Goal: Find specific page/section: Find specific page/section

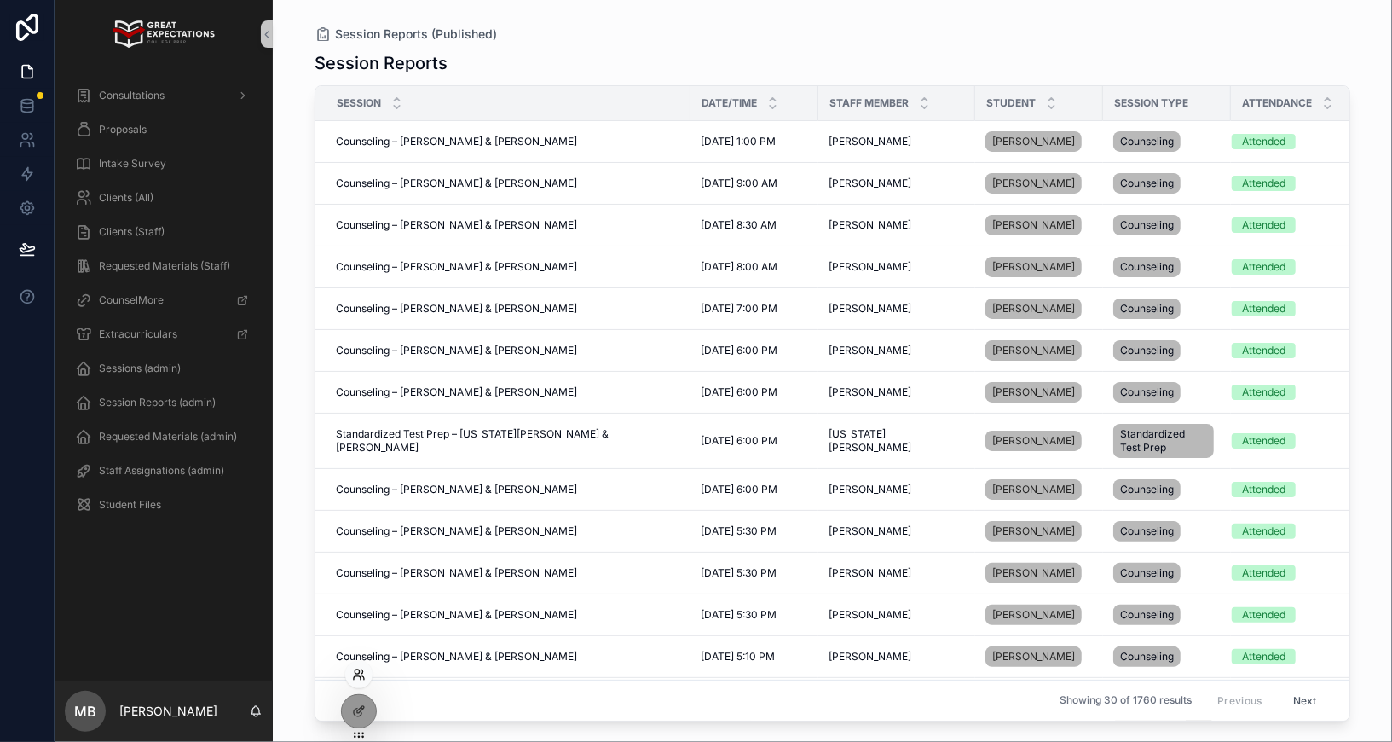
click at [360, 669] on icon at bounding box center [359, 675] width 14 height 14
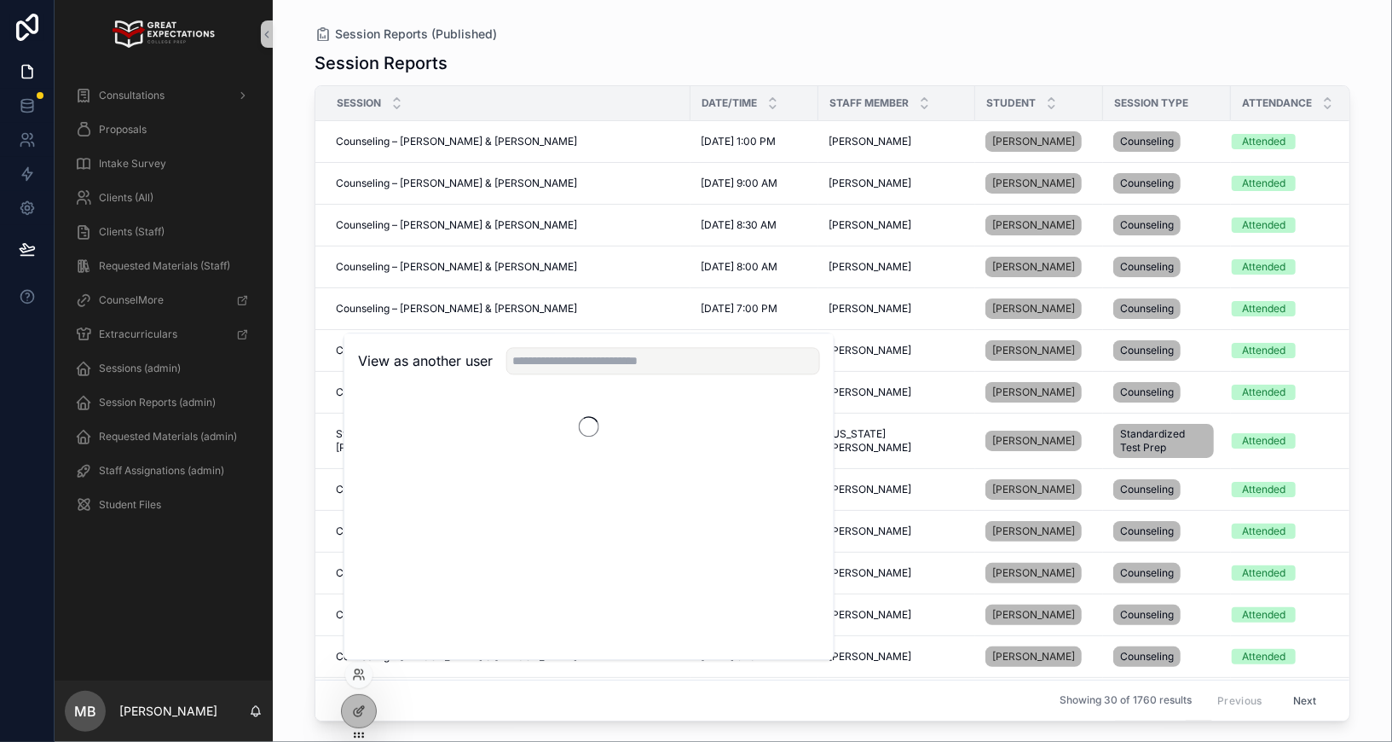
click at [569, 339] on div "View as another user" at bounding box center [588, 360] width 489 height 55
click at [568, 357] on input "text" at bounding box center [663, 360] width 314 height 27
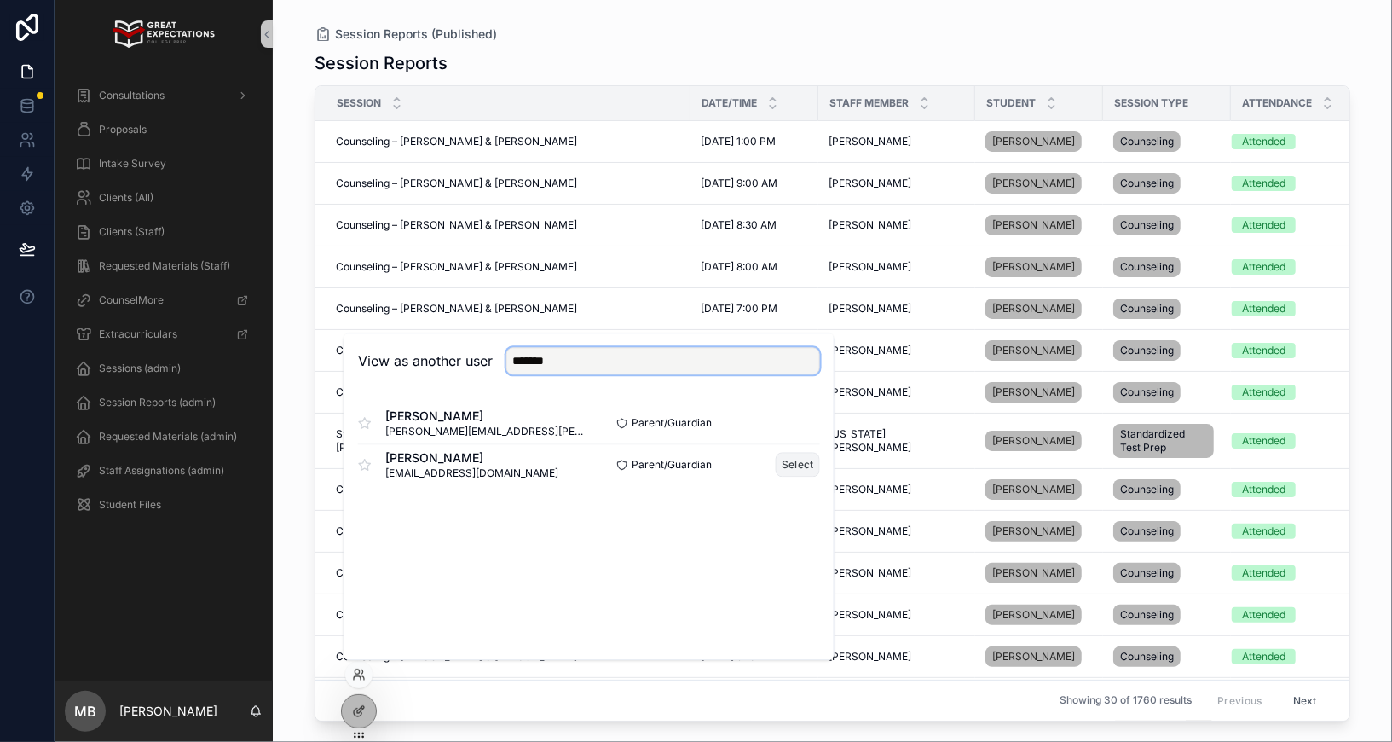
type input "*******"
click at [802, 464] on button "Select" at bounding box center [798, 464] width 44 height 25
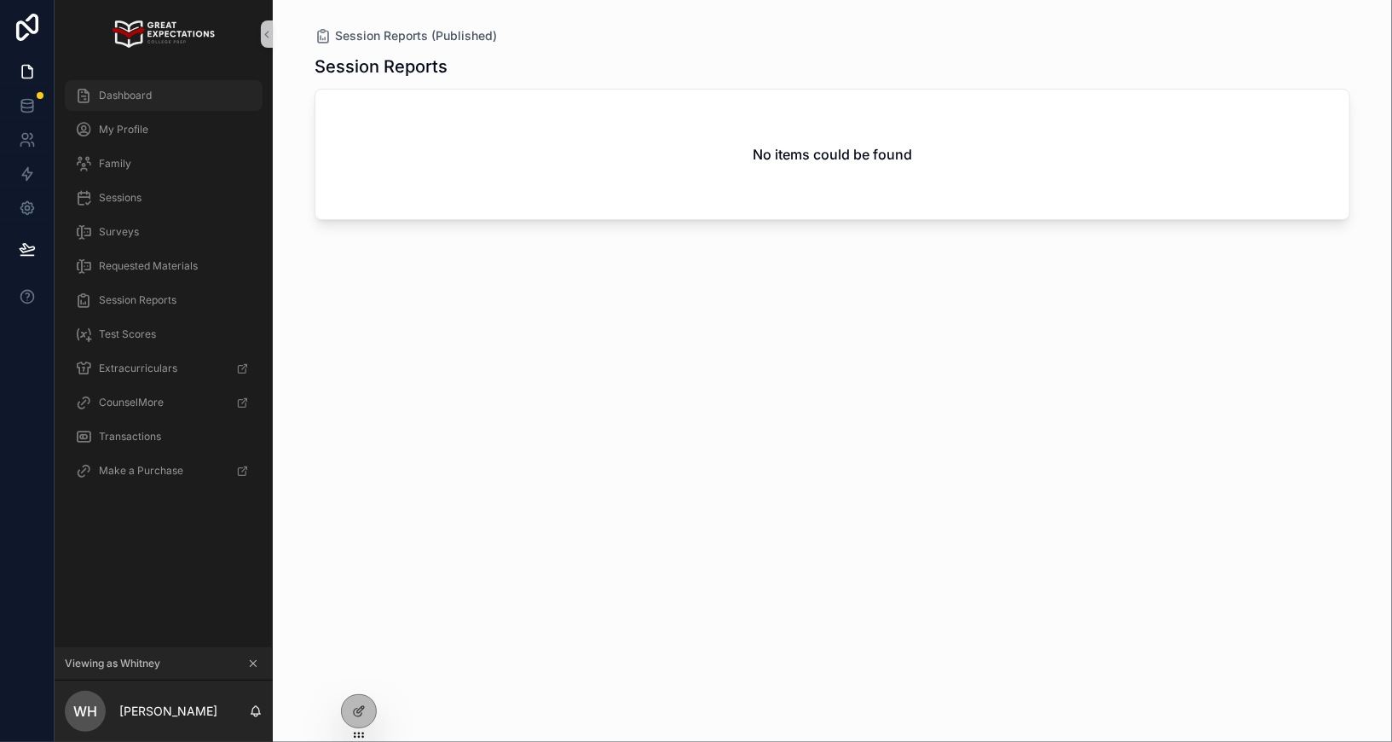
click at [130, 95] on span "Dashboard" at bounding box center [125, 96] width 53 height 14
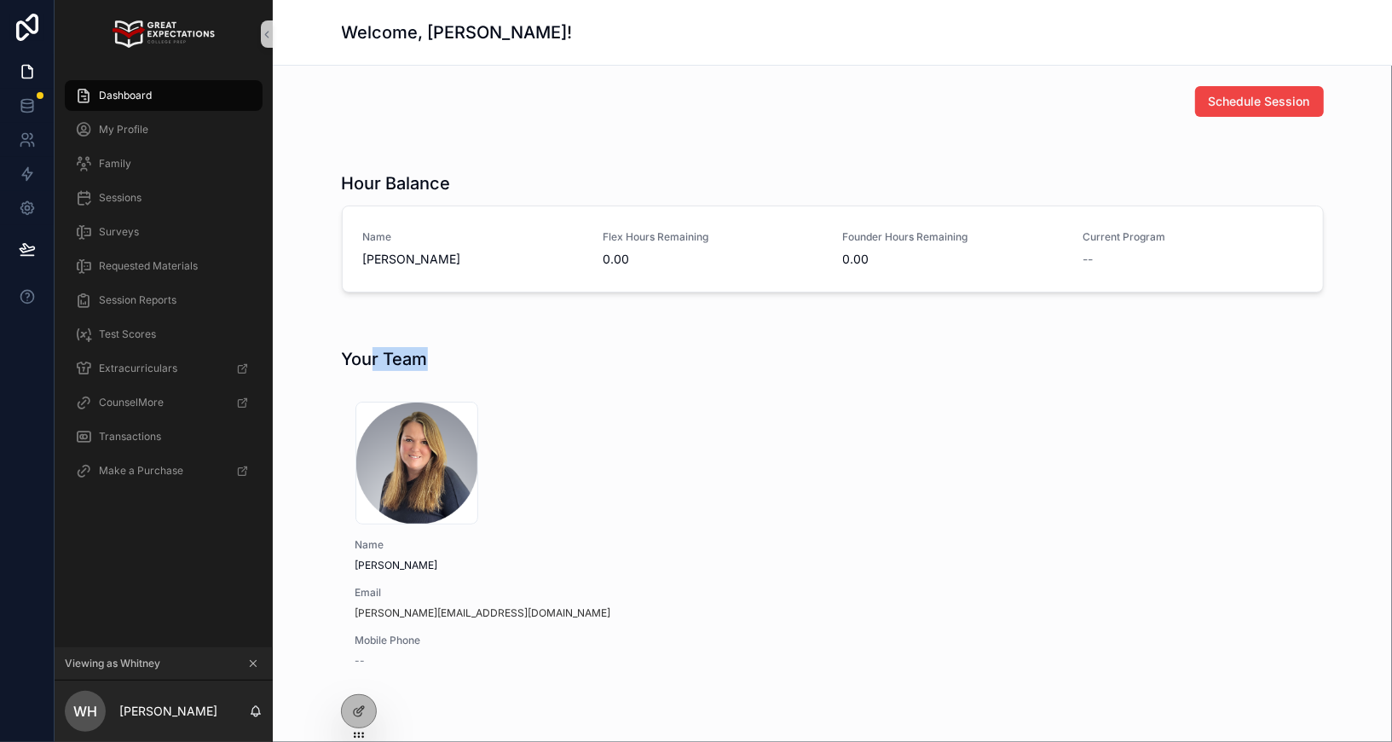
drag, startPoint x: 438, startPoint y: 364, endPoint x: 374, endPoint y: 364, distance: 63.9
click at [374, 364] on div "Your Team" at bounding box center [833, 359] width 982 height 24
click at [358, 364] on h1 "Your Team" at bounding box center [385, 359] width 86 height 24
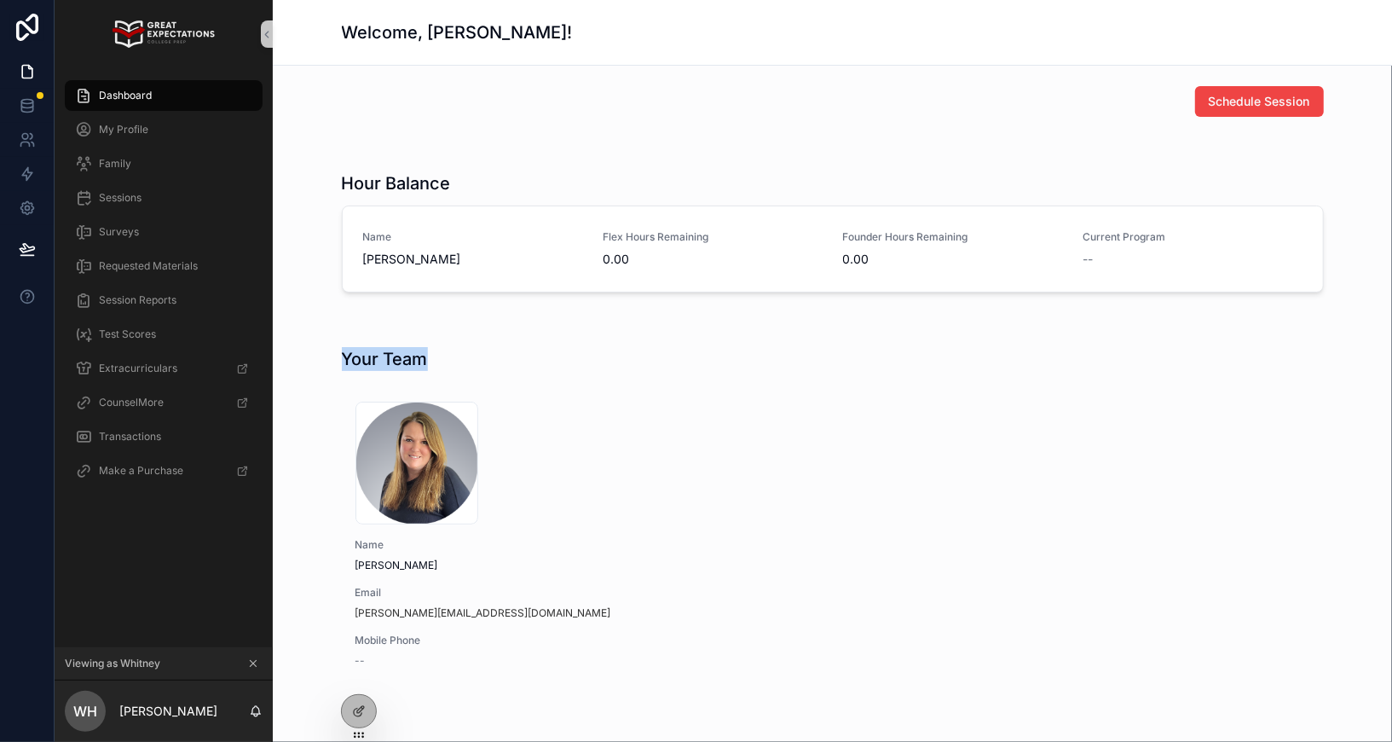
click at [374, 363] on h1 "Your Team" at bounding box center [385, 359] width 86 height 24
click at [370, 361] on h1 "Your Team" at bounding box center [385, 359] width 86 height 24
click at [379, 361] on h1 "Your Team" at bounding box center [385, 359] width 86 height 24
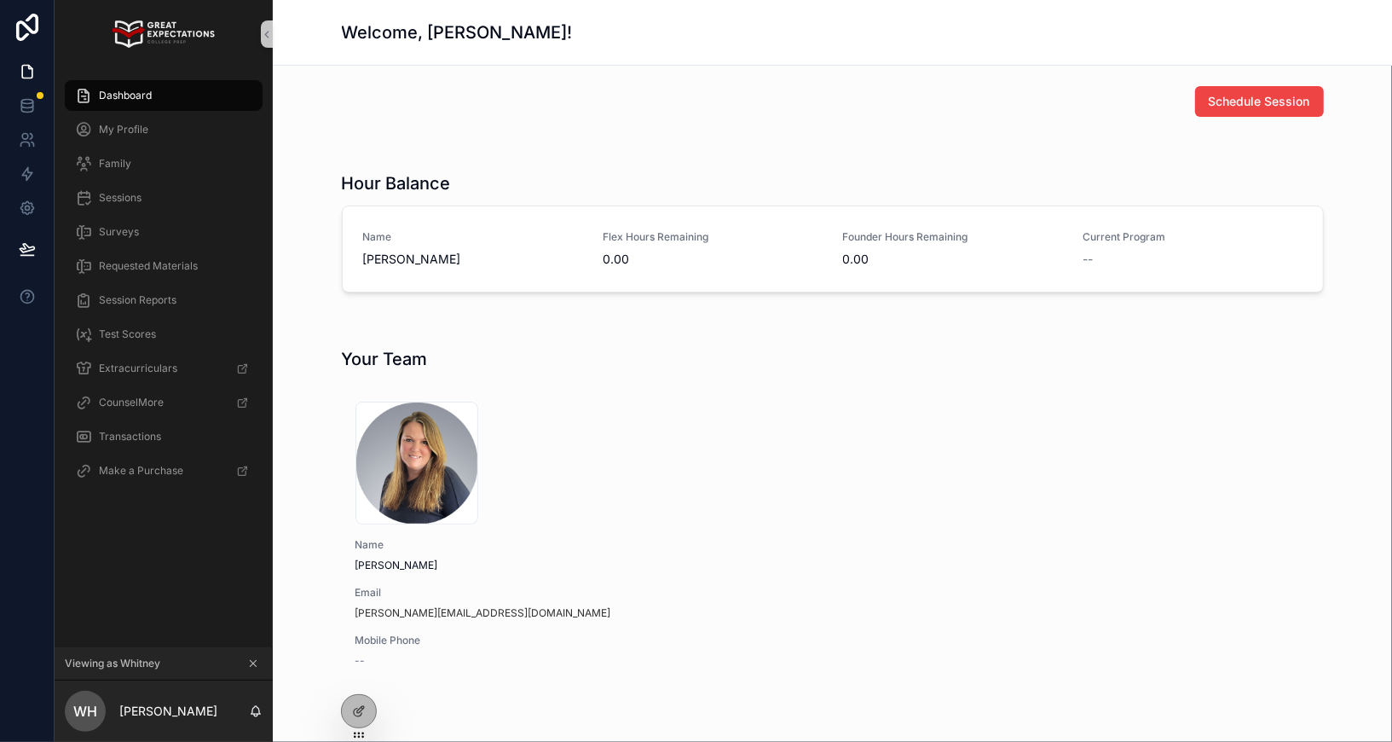
click at [374, 357] on h1 "Your Team" at bounding box center [385, 359] width 86 height 24
click at [385, 357] on h1 "Your Team" at bounding box center [385, 359] width 86 height 24
click at [380, 357] on h1 "Your Team" at bounding box center [385, 359] width 86 height 24
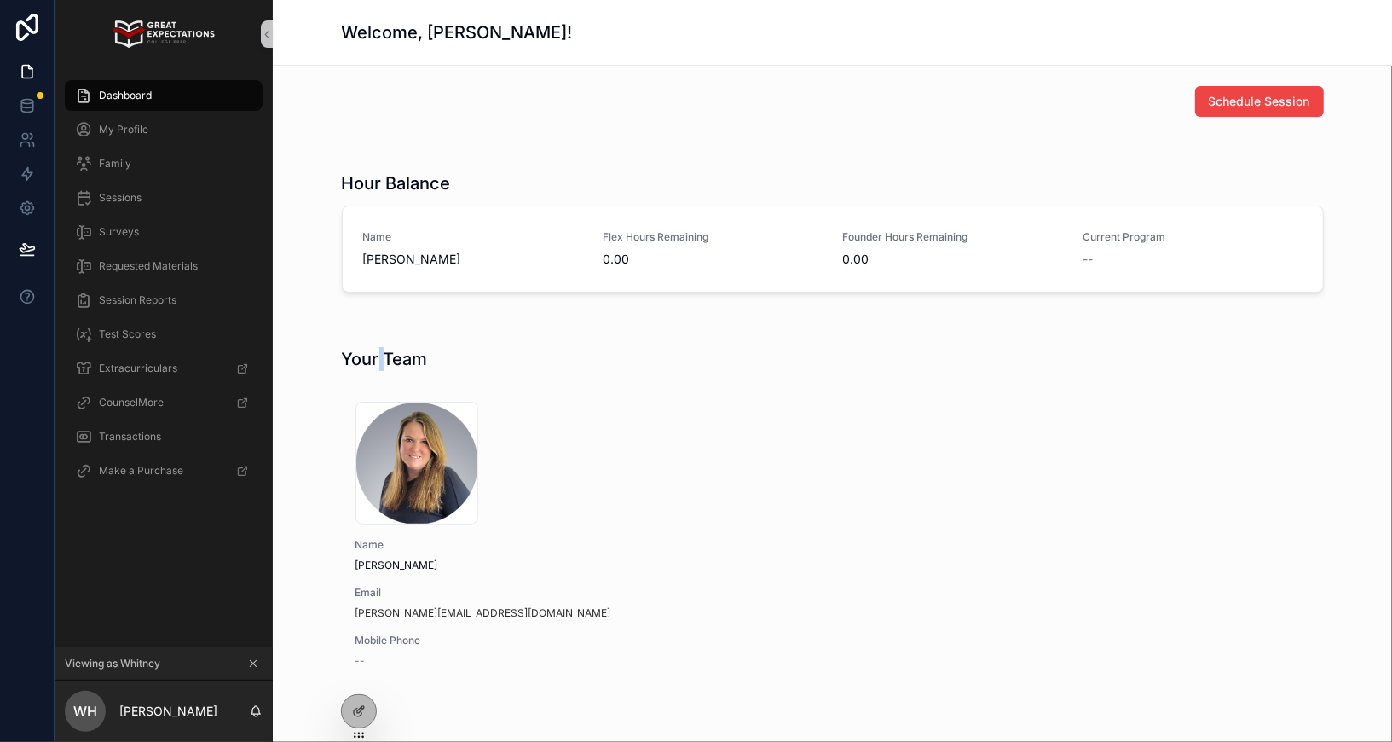
click at [380, 357] on h1 "Your Team" at bounding box center [385, 359] width 86 height 24
click at [383, 357] on h1 "Your Team" at bounding box center [385, 359] width 86 height 24
click at [376, 361] on h1 "Your Team" at bounding box center [385, 359] width 86 height 24
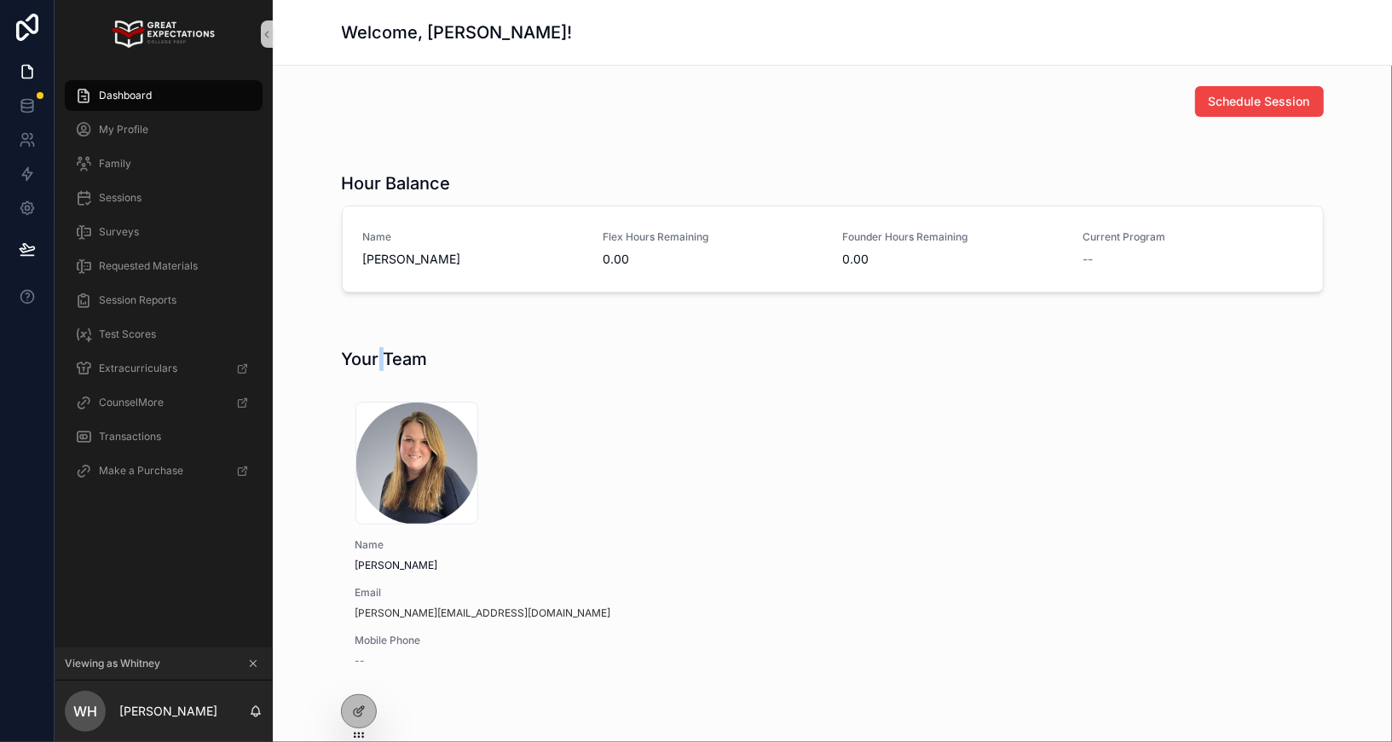
click at [381, 361] on h1 "Your Team" at bounding box center [385, 359] width 86 height 24
click at [385, 361] on h1 "Your Team" at bounding box center [385, 359] width 86 height 24
click at [378, 357] on h1 "Your Team" at bounding box center [385, 359] width 86 height 24
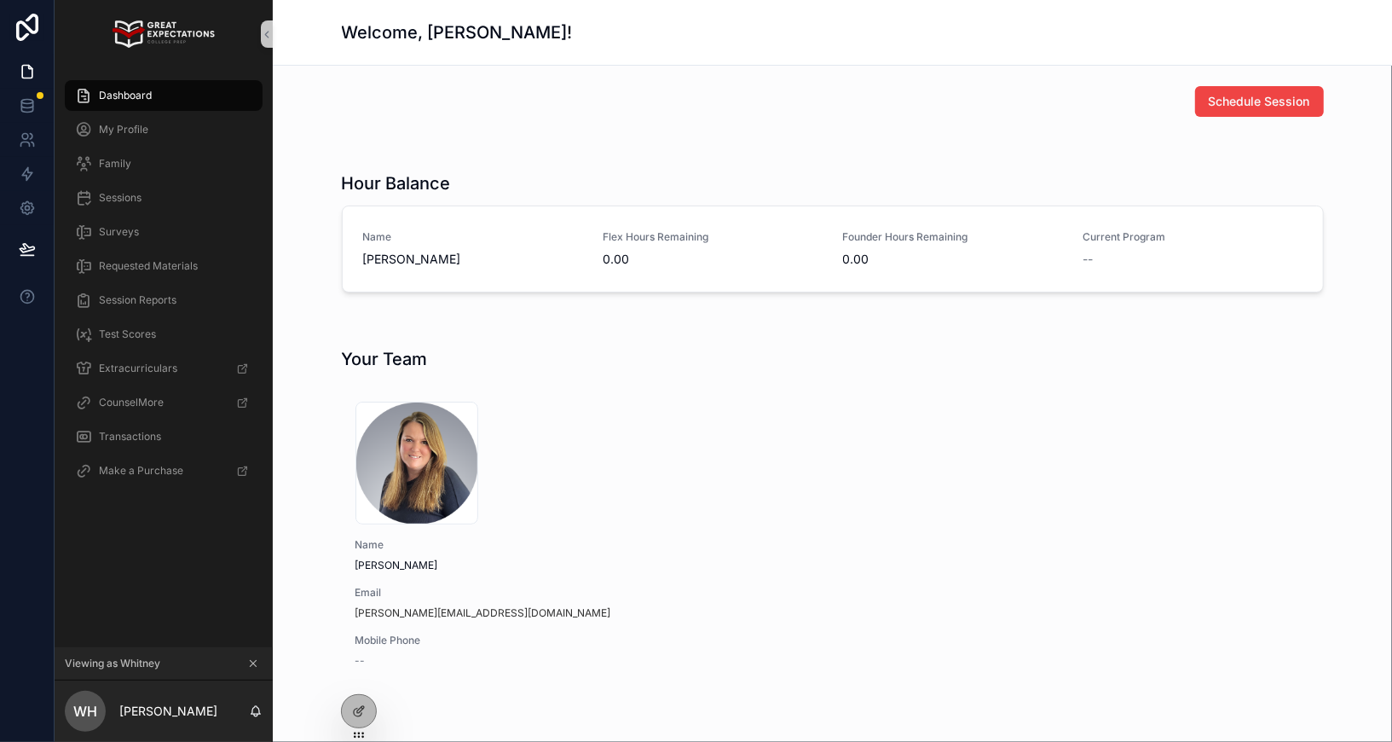
click at [383, 361] on h1 "Your Team" at bounding box center [385, 359] width 86 height 24
click at [372, 361] on h1 "Your Team" at bounding box center [385, 359] width 86 height 24
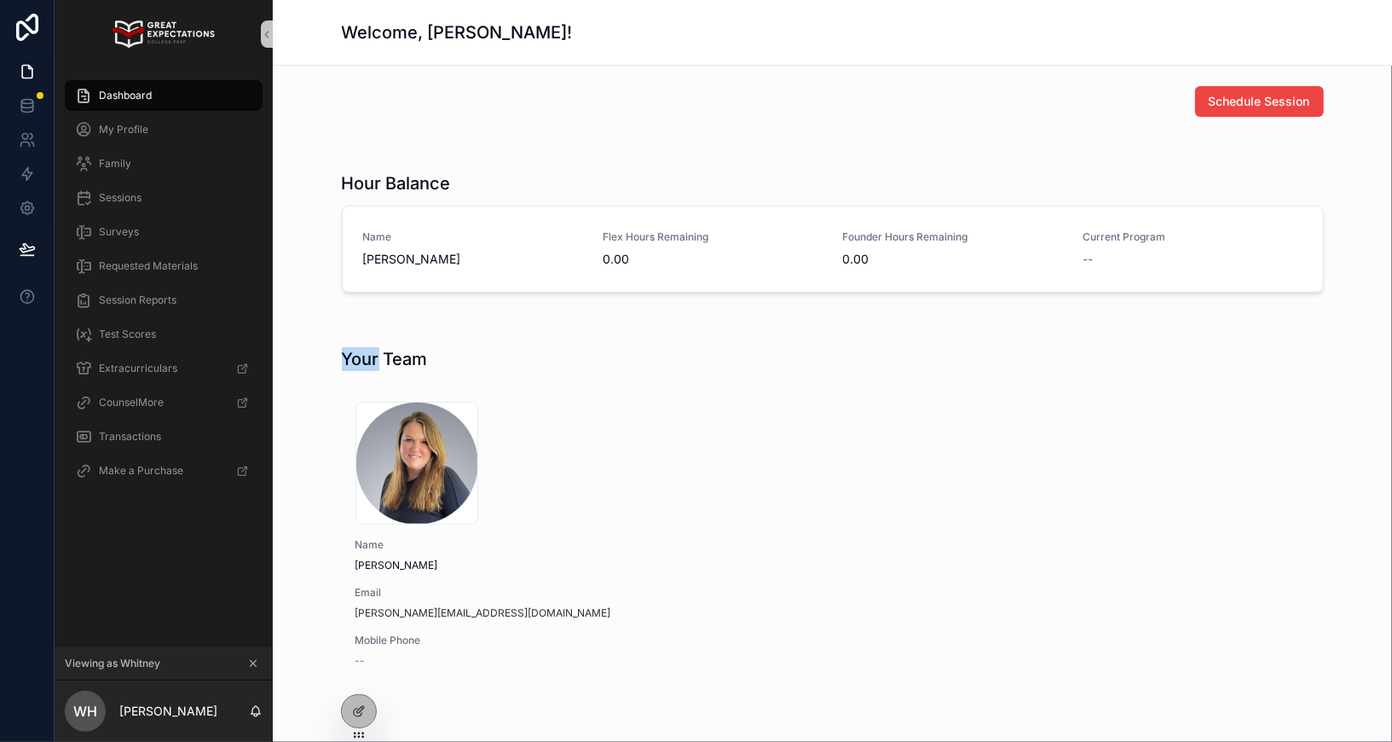
click at [372, 361] on h1 "Your Team" at bounding box center [385, 359] width 86 height 24
click at [375, 361] on h1 "Your Team" at bounding box center [385, 359] width 86 height 24
click at [385, 361] on h1 "Your Team" at bounding box center [385, 359] width 86 height 24
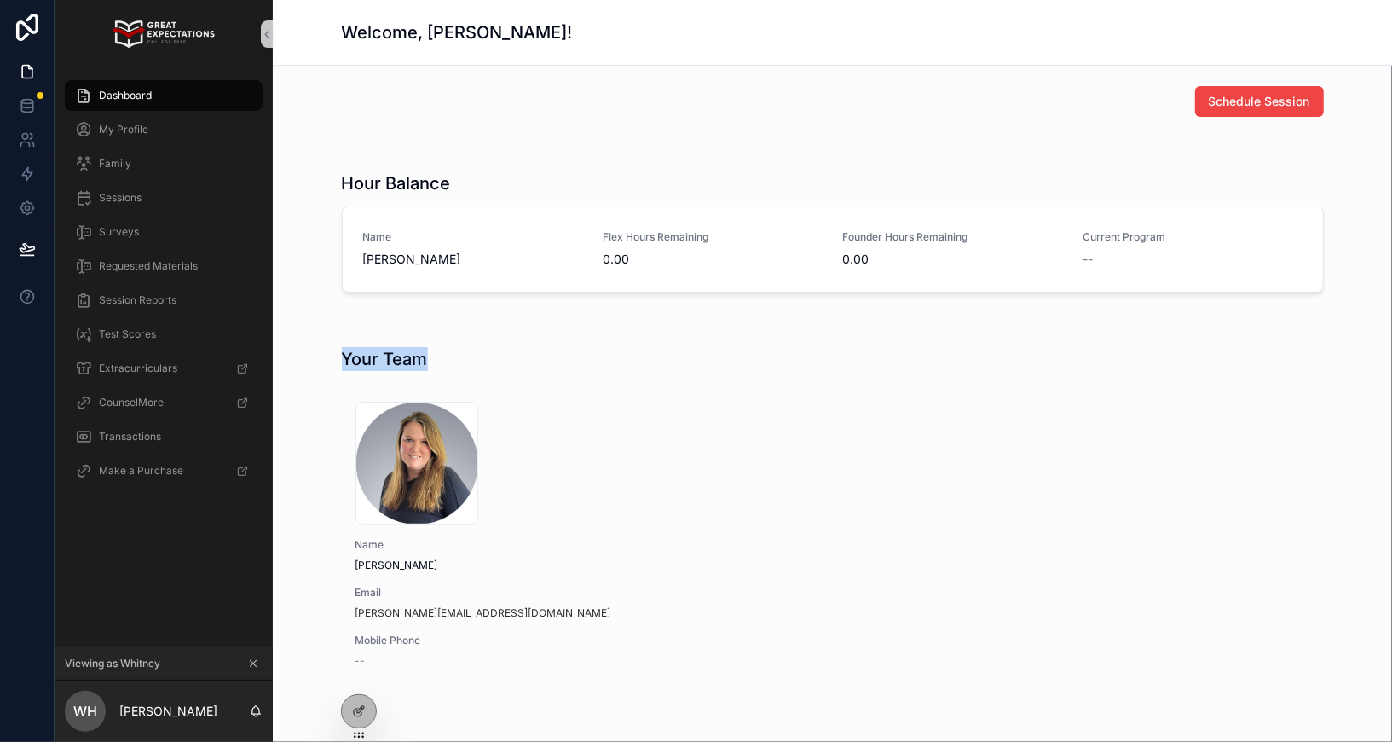
click at [385, 361] on h1 "Your Team" at bounding box center [385, 359] width 86 height 24
click at [382, 361] on h1 "Your Team" at bounding box center [385, 359] width 86 height 24
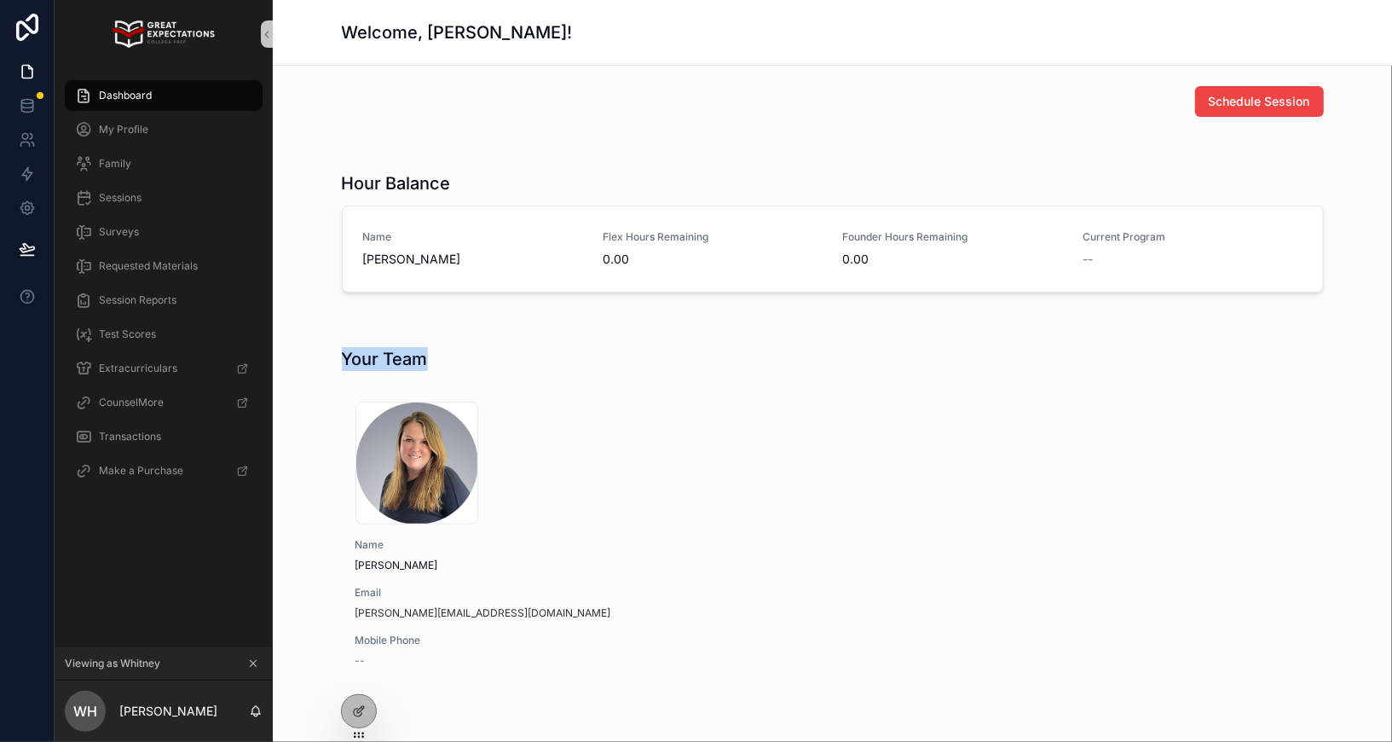
click at [379, 361] on h1 "Your Team" at bounding box center [385, 359] width 86 height 24
click at [388, 362] on h1 "Your Team" at bounding box center [385, 359] width 86 height 24
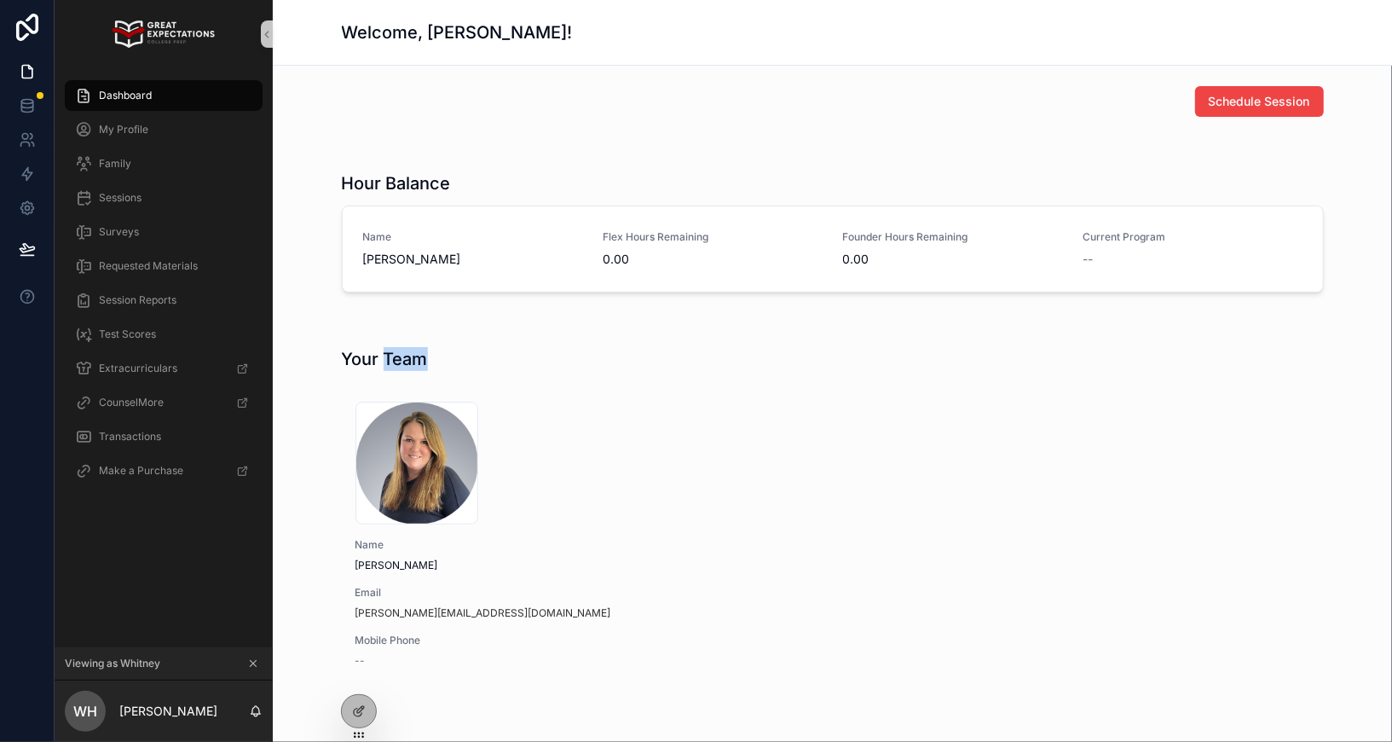
click at [388, 362] on h1 "Your Team" at bounding box center [385, 359] width 86 height 24
click at [379, 359] on h1 "Your Team" at bounding box center [385, 359] width 86 height 24
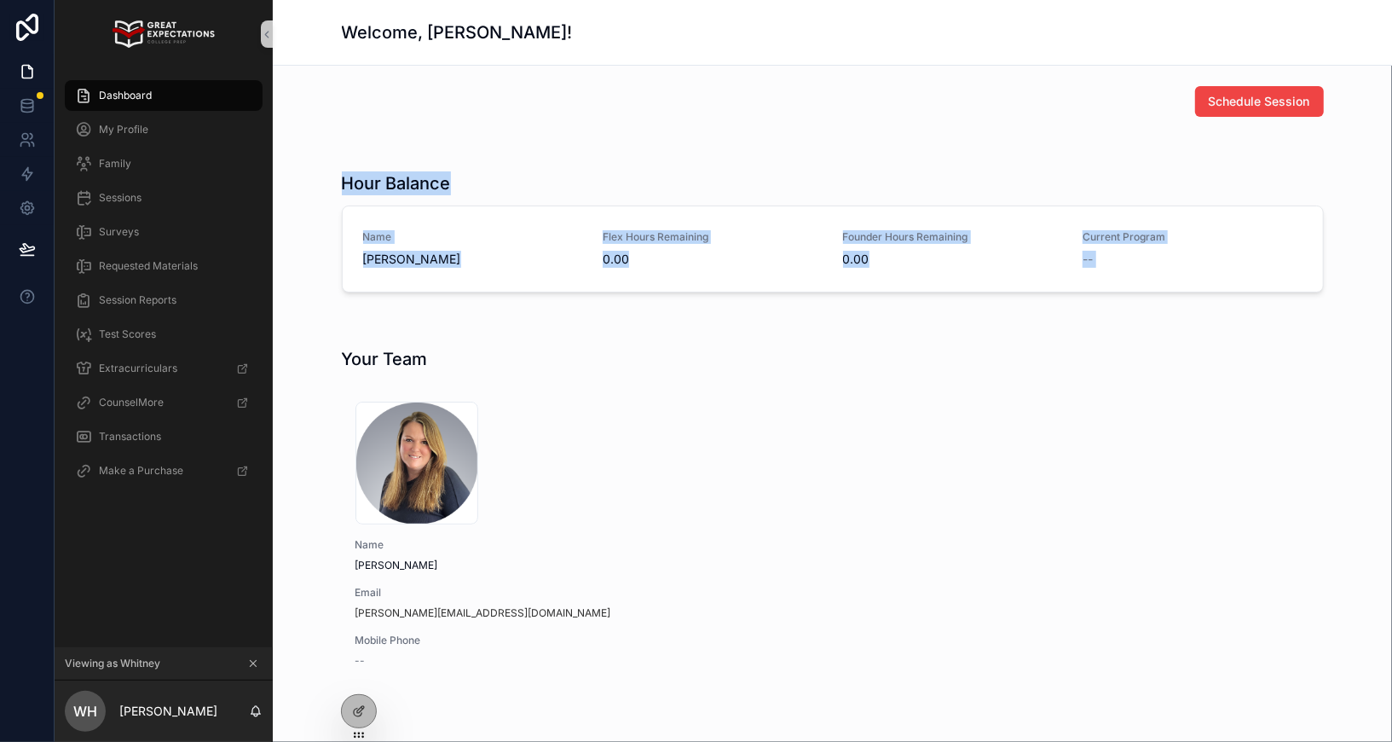
drag, startPoint x: 507, startPoint y: 323, endPoint x: 321, endPoint y: 133, distance: 266.5
click at [321, 133] on div "Schedule Session Hour Balance Name Noah Bascue-Jimenez Flex Hours Remaining 0.0…" at bounding box center [832, 437] width 1119 height 742
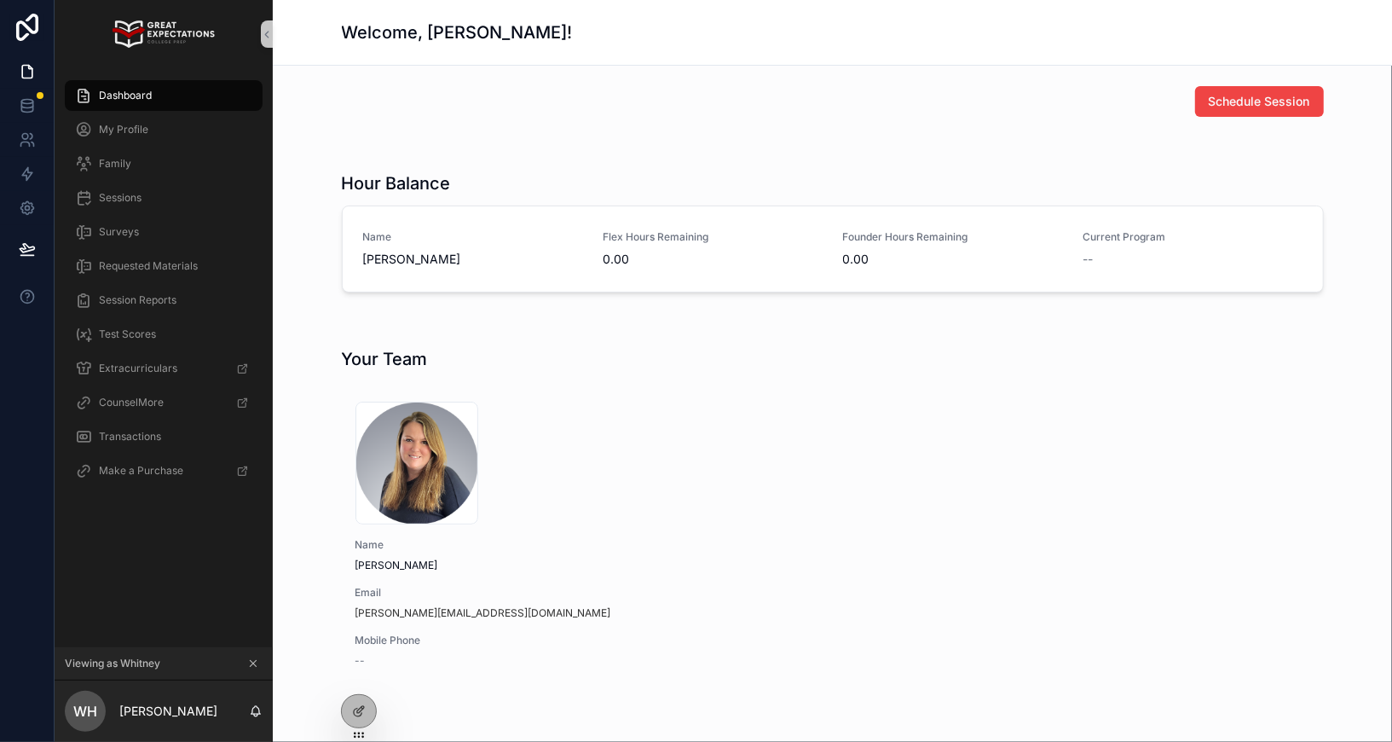
click at [321, 133] on div "Schedule Session Hour Balance Name Noah Bascue-Jimenez Flex Hours Remaining 0.0…" at bounding box center [832, 437] width 1119 height 742
drag, startPoint x: 326, startPoint y: 172, endPoint x: 479, endPoint y: 284, distance: 189.8
click at [480, 283] on div "Hour Balance Name Noah Bascue-Jimenez Flex Hours Remaining 0.00 Founder Hours R…" at bounding box center [832, 232] width 1092 height 135
click at [521, 313] on div "scrollable content" at bounding box center [832, 320] width 1092 height 14
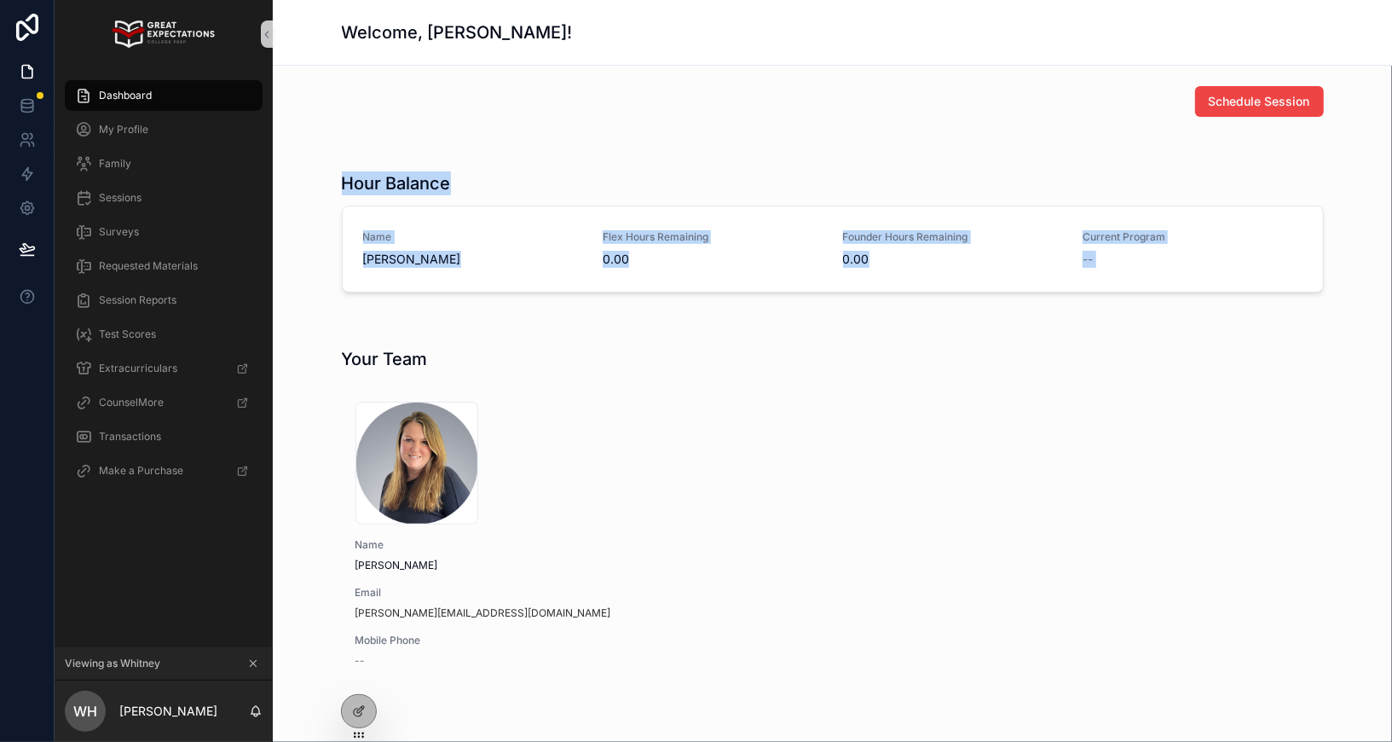
drag, startPoint x: 483, startPoint y: 311, endPoint x: 327, endPoint y: 167, distance: 212.4
click at [327, 167] on div "Schedule Session Hour Balance Name Noah Bascue-Jimenez Flex Hours Remaining 0.0…" at bounding box center [832, 437] width 1119 height 742
click at [327, 167] on div "Hour Balance Name Noah Bascue-Jimenez Flex Hours Remaining 0.00 Founder Hours R…" at bounding box center [832, 232] width 1092 height 135
drag, startPoint x: 326, startPoint y: 171, endPoint x: 494, endPoint y: 336, distance: 236.3
click at [496, 336] on div "Schedule Session Hour Balance Name Noah Bascue-Jimenez Flex Hours Remaining 0.0…" at bounding box center [832, 437] width 1119 height 742
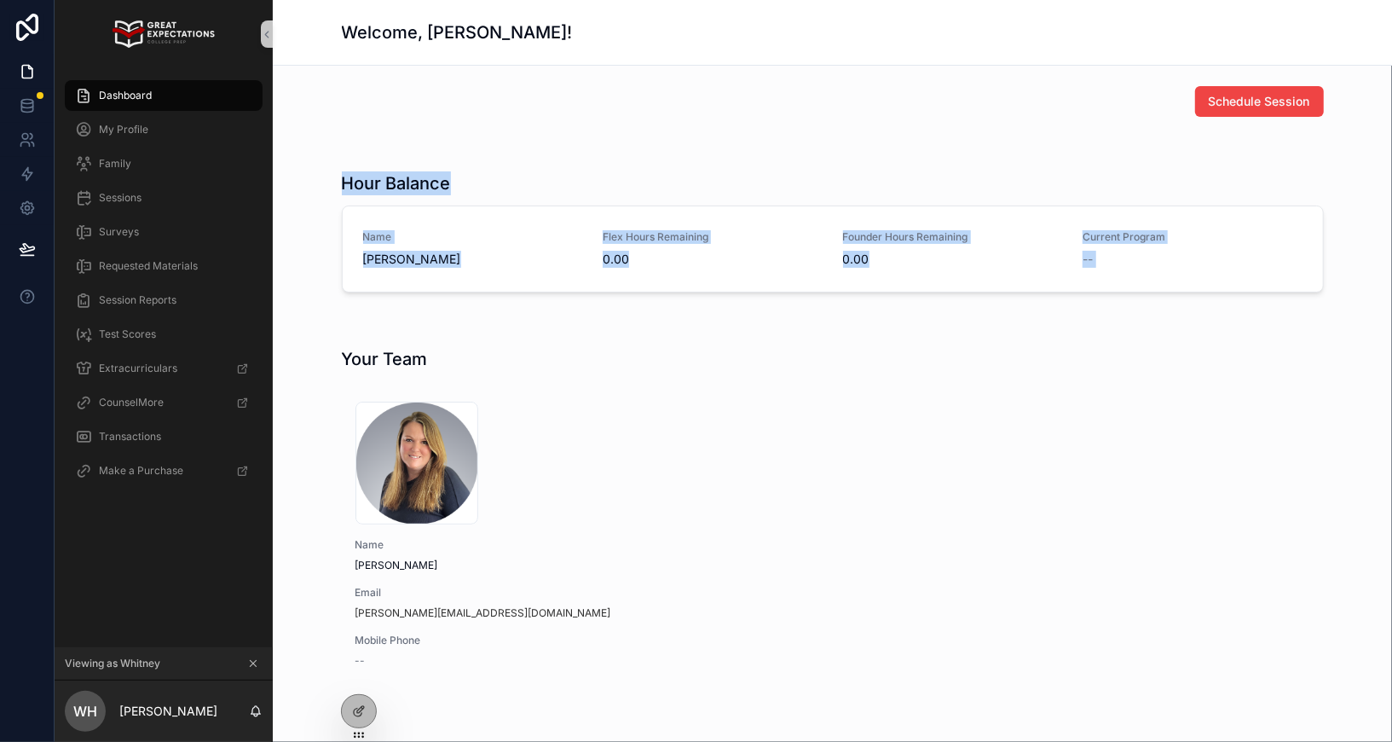
click at [481, 317] on div "scrollable content" at bounding box center [832, 320] width 1092 height 14
drag, startPoint x: 481, startPoint y: 317, endPoint x: 328, endPoint y: 183, distance: 203.0
click at [328, 182] on div "Schedule Session Hour Balance Name Noah Bascue-Jimenez Flex Hours Remaining 0.0…" at bounding box center [832, 437] width 1119 height 742
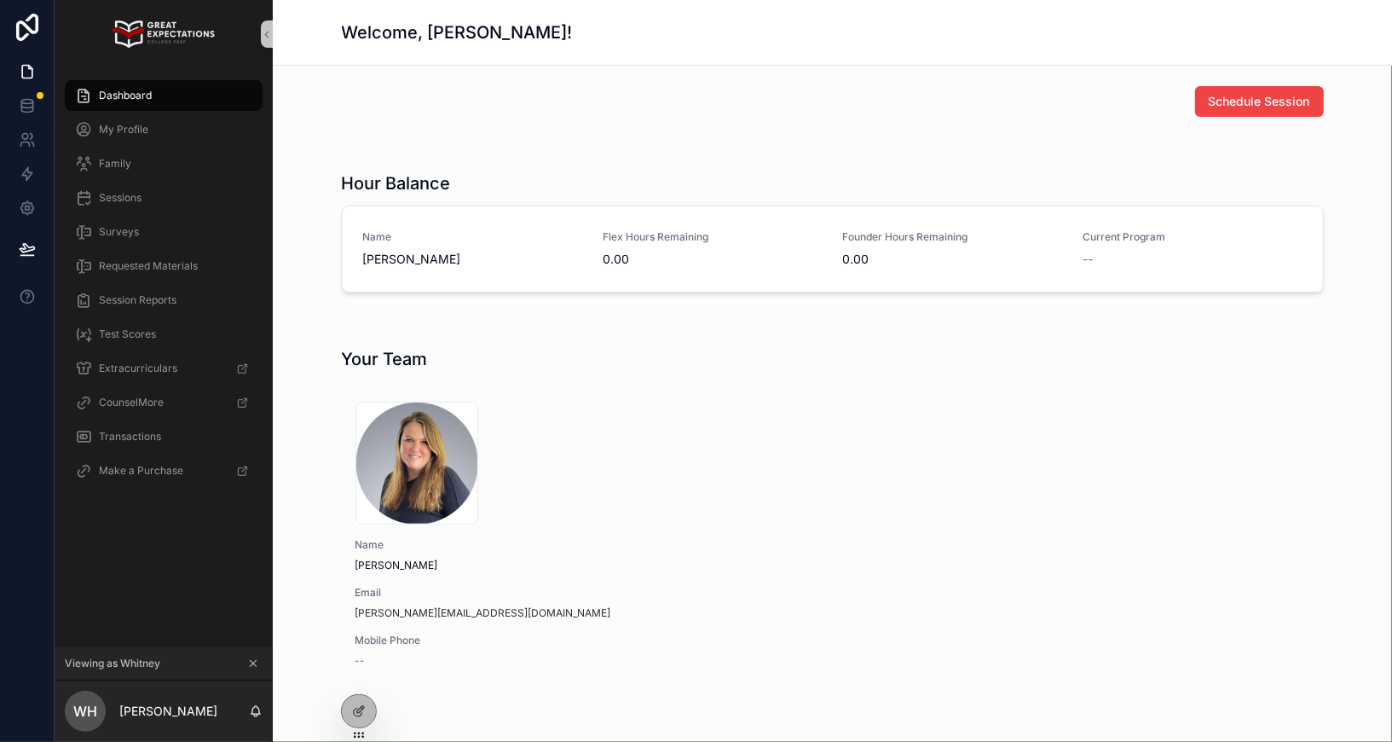
click at [333, 182] on div "Hour Balance Name Noah Bascue-Jimenez Flex Hours Remaining 0.00 Founder Hours R…" at bounding box center [832, 232] width 1092 height 135
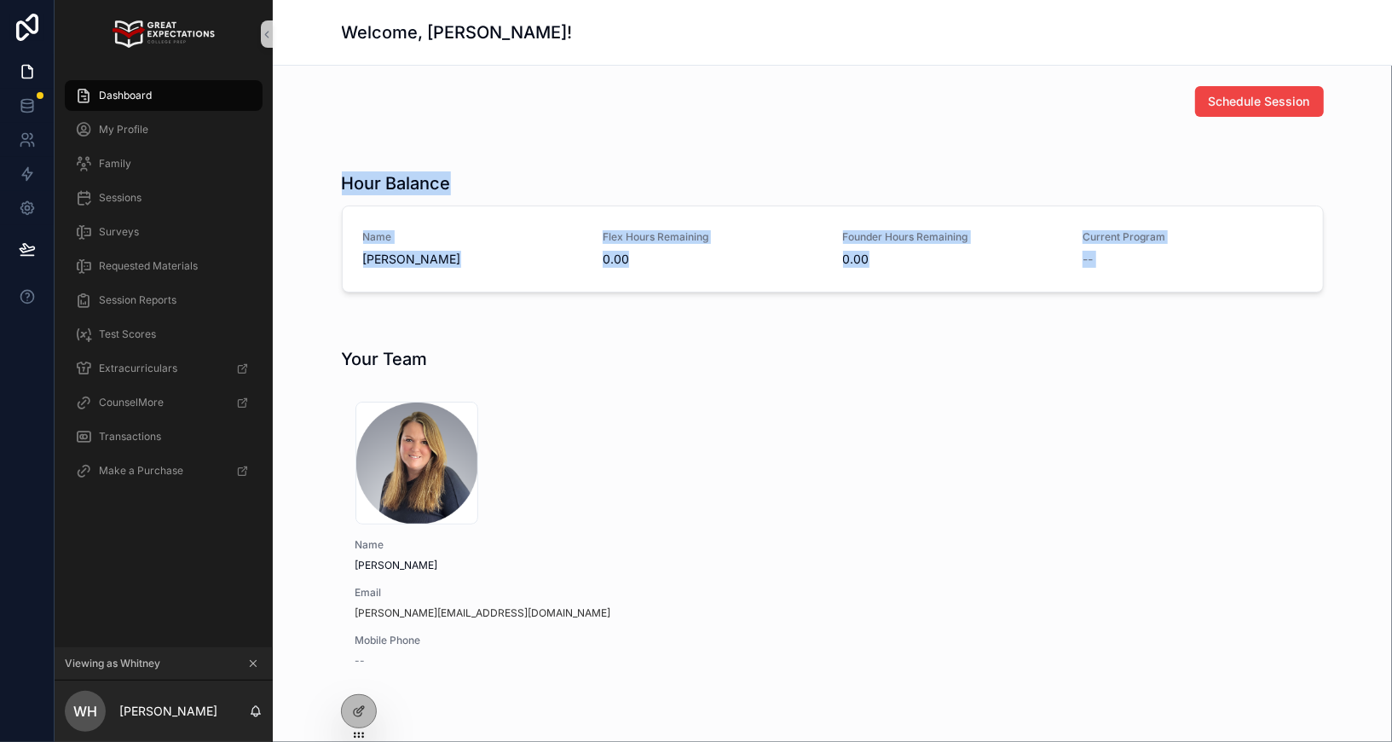
drag, startPoint x: 333, startPoint y: 172, endPoint x: 428, endPoint y: 308, distance: 165.3
click at [428, 308] on div "Schedule Session Hour Balance Name Noah Bascue-Jimenez Flex Hours Remaining 0.0…" at bounding box center [832, 437] width 1119 height 742
drag, startPoint x: 430, startPoint y: 310, endPoint x: 324, endPoint y: 164, distance: 180.8
click at [324, 164] on div "Schedule Session Hour Balance Name Noah Bascue-Jimenez Flex Hours Remaining 0.0…" at bounding box center [832, 437] width 1119 height 742
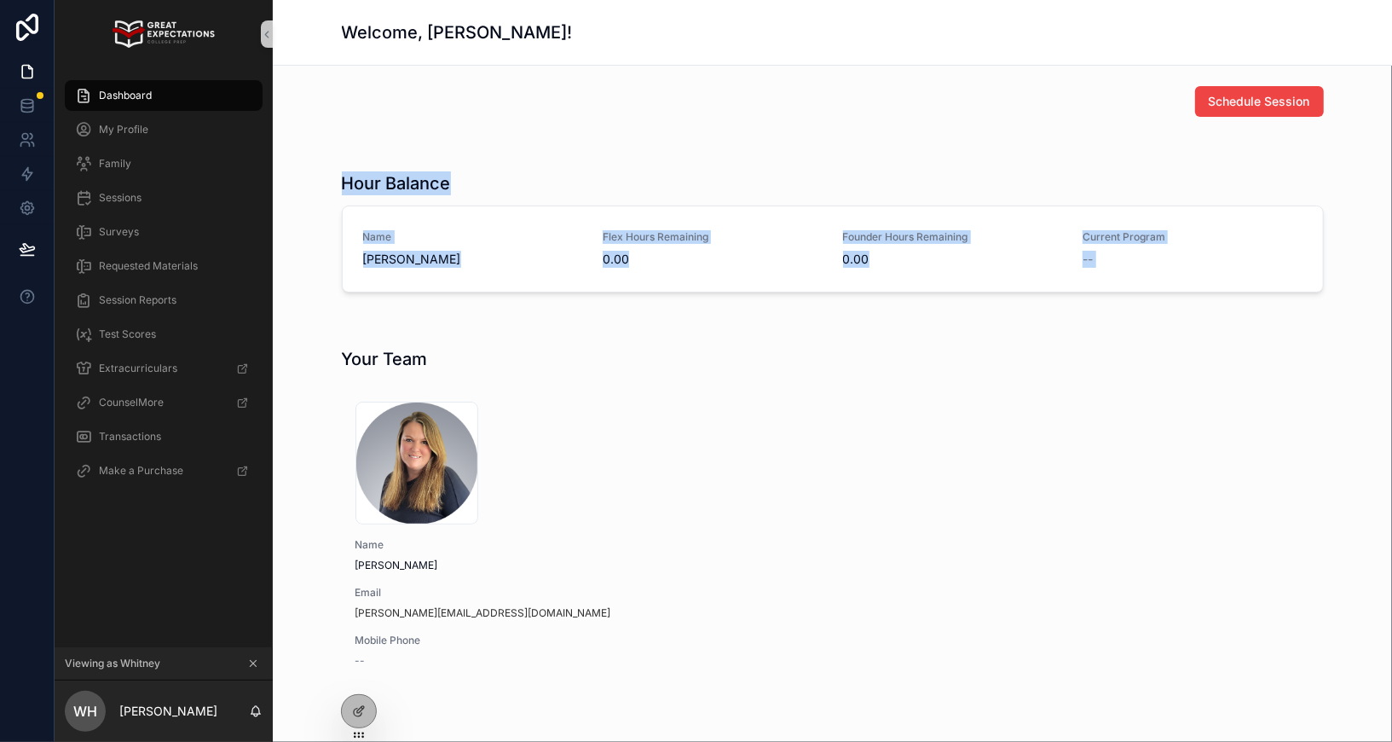
click at [324, 165] on div "Hour Balance Name Noah Bascue-Jimenez Flex Hours Remaining 0.00 Founder Hours R…" at bounding box center [832, 232] width 1092 height 135
drag, startPoint x: 334, startPoint y: 175, endPoint x: 419, endPoint y: 304, distance: 155.1
click at [419, 304] on div "Schedule Session Hour Balance Name Noah Bascue-Jimenez Flex Hours Remaining 0.0…" at bounding box center [832, 437] width 1119 height 742
drag, startPoint x: 438, startPoint y: 305, endPoint x: 344, endPoint y: 183, distance: 154.3
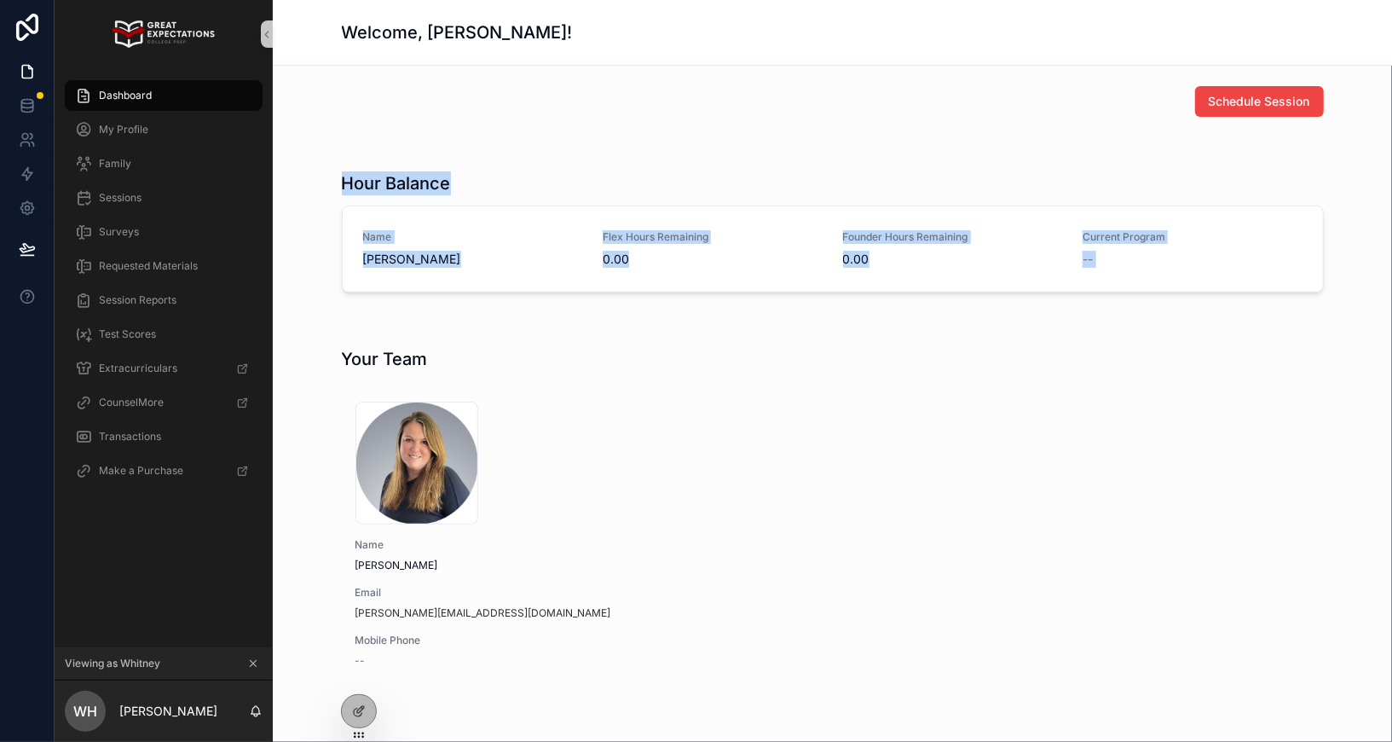
click at [344, 183] on div "Schedule Session Hour Balance Name Noah Bascue-Jimenez Flex Hours Remaining 0.0…" at bounding box center [832, 437] width 1119 height 742
click at [344, 183] on h1 "Hour Balance" at bounding box center [396, 183] width 109 height 24
drag, startPoint x: 344, startPoint y: 183, endPoint x: 442, endPoint y: 292, distance: 146.7
click at [442, 292] on div "Hour Balance Name Noah Bascue-Jimenez Flex Hours Remaining 0.00 Founder Hours R…" at bounding box center [832, 232] width 1092 height 135
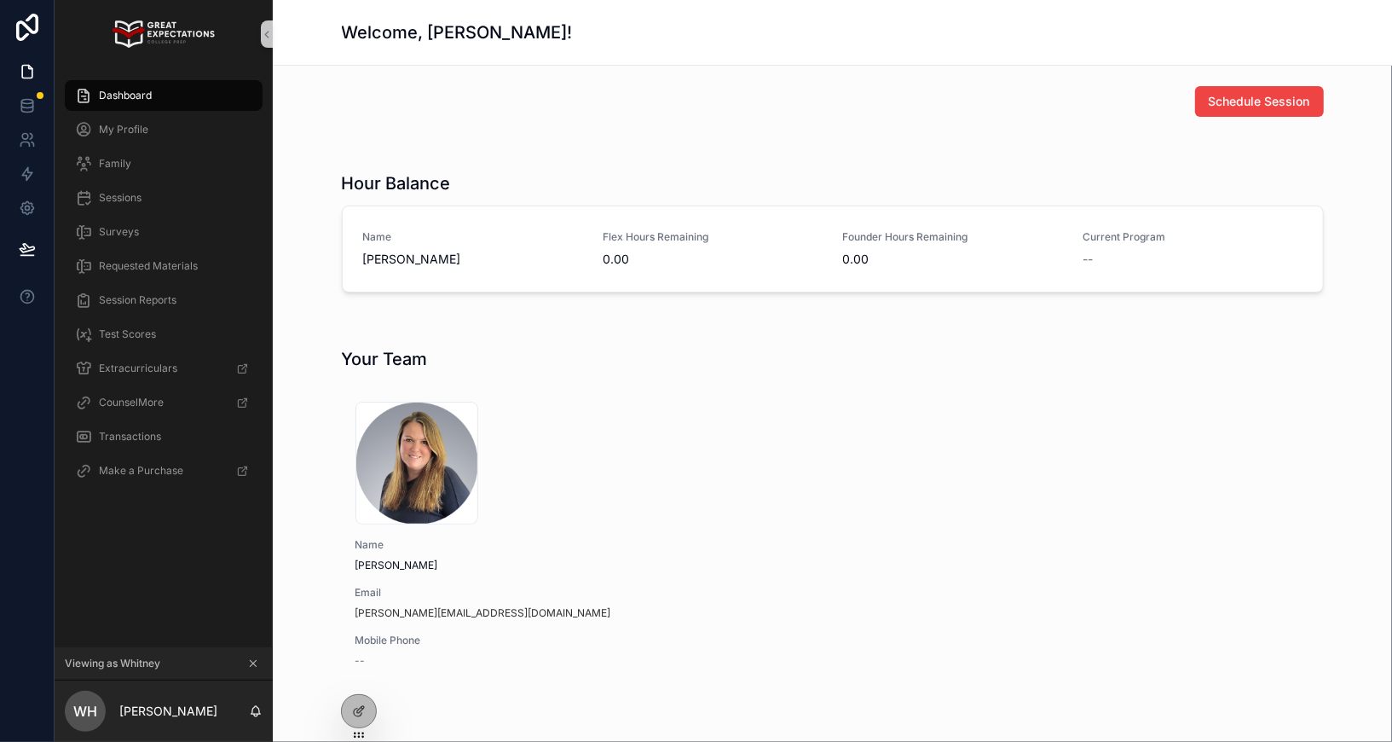
click at [461, 301] on div "Schedule Session Hour Balance Name Noah Bascue-Jimenez Flex Hours Remaining 0.0…" at bounding box center [832, 437] width 1119 height 742
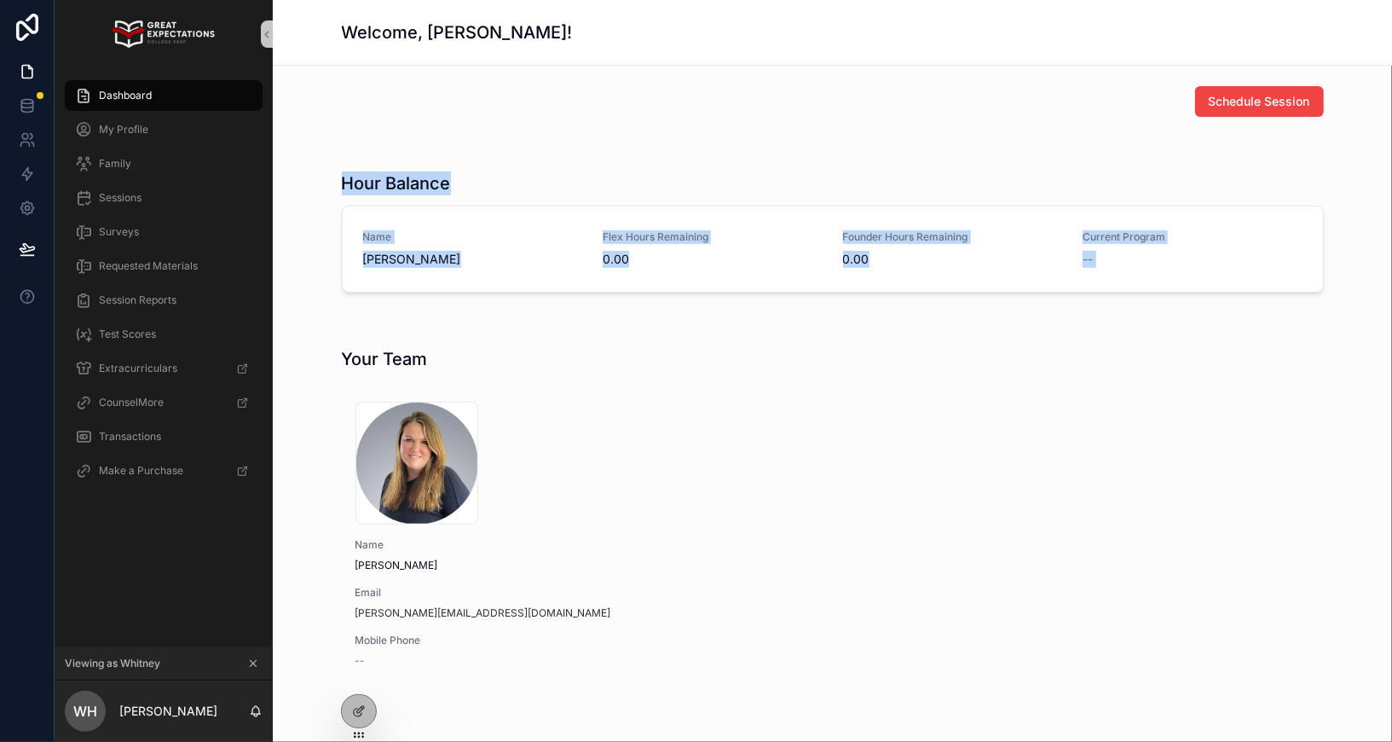
drag, startPoint x: 462, startPoint y: 305, endPoint x: 346, endPoint y: 182, distance: 169.5
click at [346, 182] on div "Schedule Session Hour Balance Name Noah Bascue-Jimenez Flex Hours Remaining 0.0…" at bounding box center [832, 437] width 1119 height 742
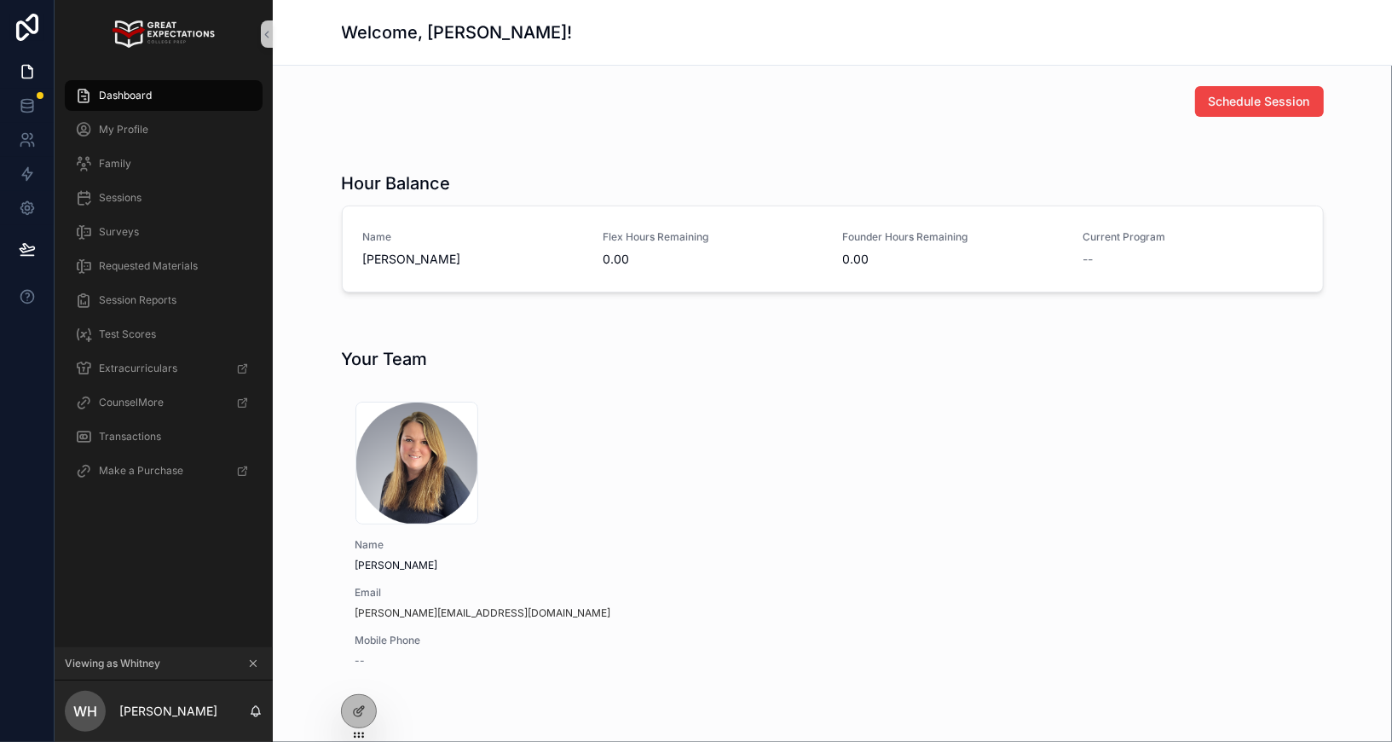
click at [339, 182] on div "Hour Balance Name Noah Bascue-Jimenez Flex Hours Remaining 0.00 Founder Hours R…" at bounding box center [832, 232] width 1092 height 135
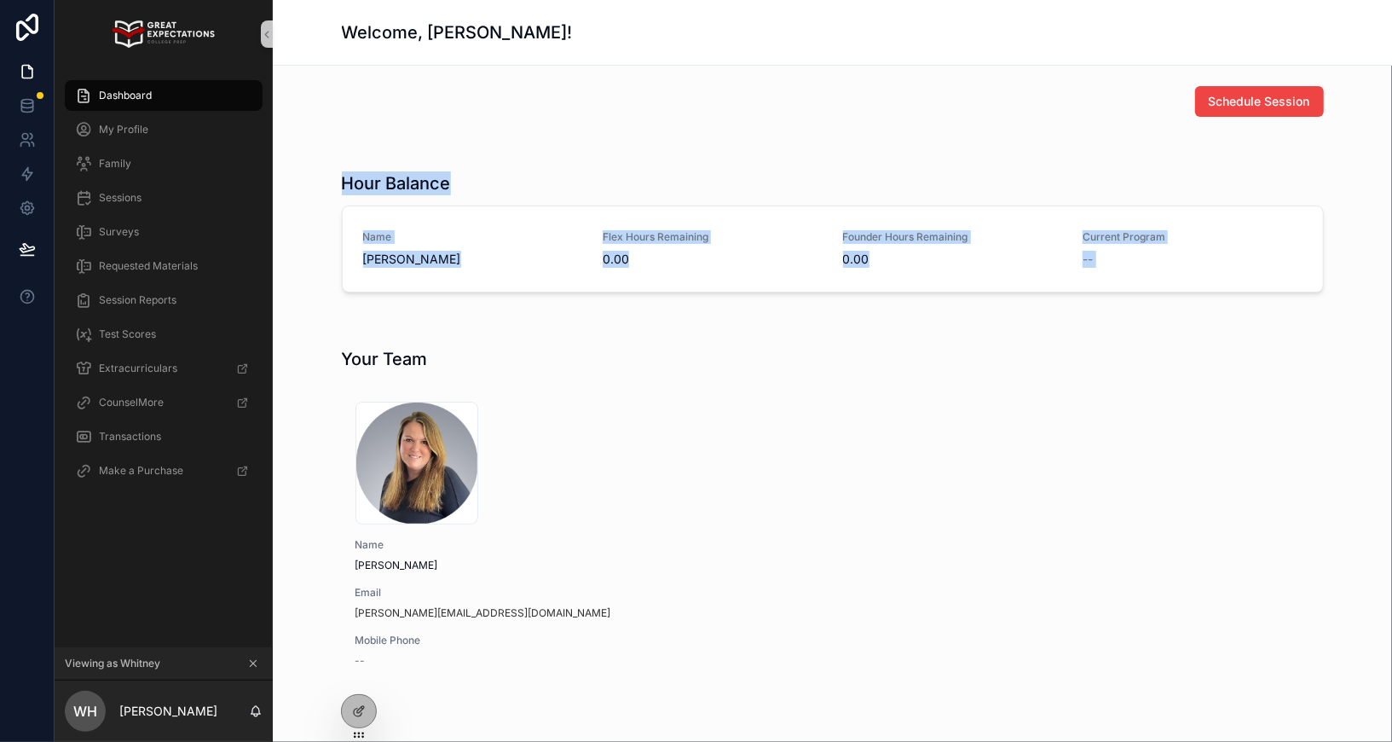
drag, startPoint x: 339, startPoint y: 182, endPoint x: 464, endPoint y: 321, distance: 187.2
click at [465, 321] on div "Schedule Session Hour Balance Name Noah Bascue-Jimenez Flex Hours Remaining 0.0…" at bounding box center [832, 437] width 1119 height 742
click at [460, 313] on div "scrollable content" at bounding box center [832, 320] width 1092 height 14
drag, startPoint x: 441, startPoint y: 308, endPoint x: 342, endPoint y: 182, distance: 160.3
click at [342, 181] on div "Schedule Session Hour Balance Name Noah Bascue-Jimenez Flex Hours Remaining 0.0…" at bounding box center [832, 437] width 1119 height 742
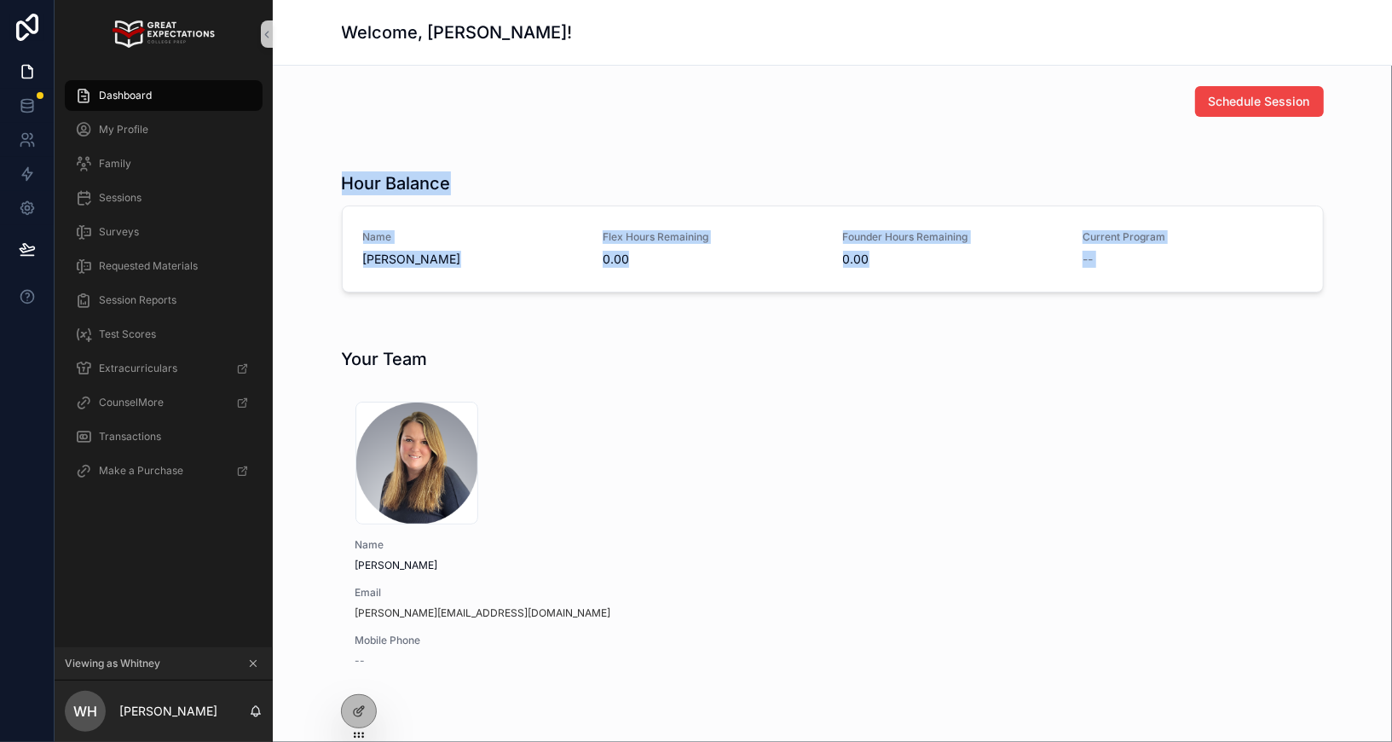
click at [342, 182] on h1 "Hour Balance" at bounding box center [396, 183] width 109 height 24
drag, startPoint x: 338, startPoint y: 179, endPoint x: 482, endPoint y: 320, distance: 201.4
click at [482, 320] on div "Schedule Session Hour Balance Name Noah Bascue-Jimenez Flex Hours Remaining 0.0…" at bounding box center [832, 437] width 1119 height 742
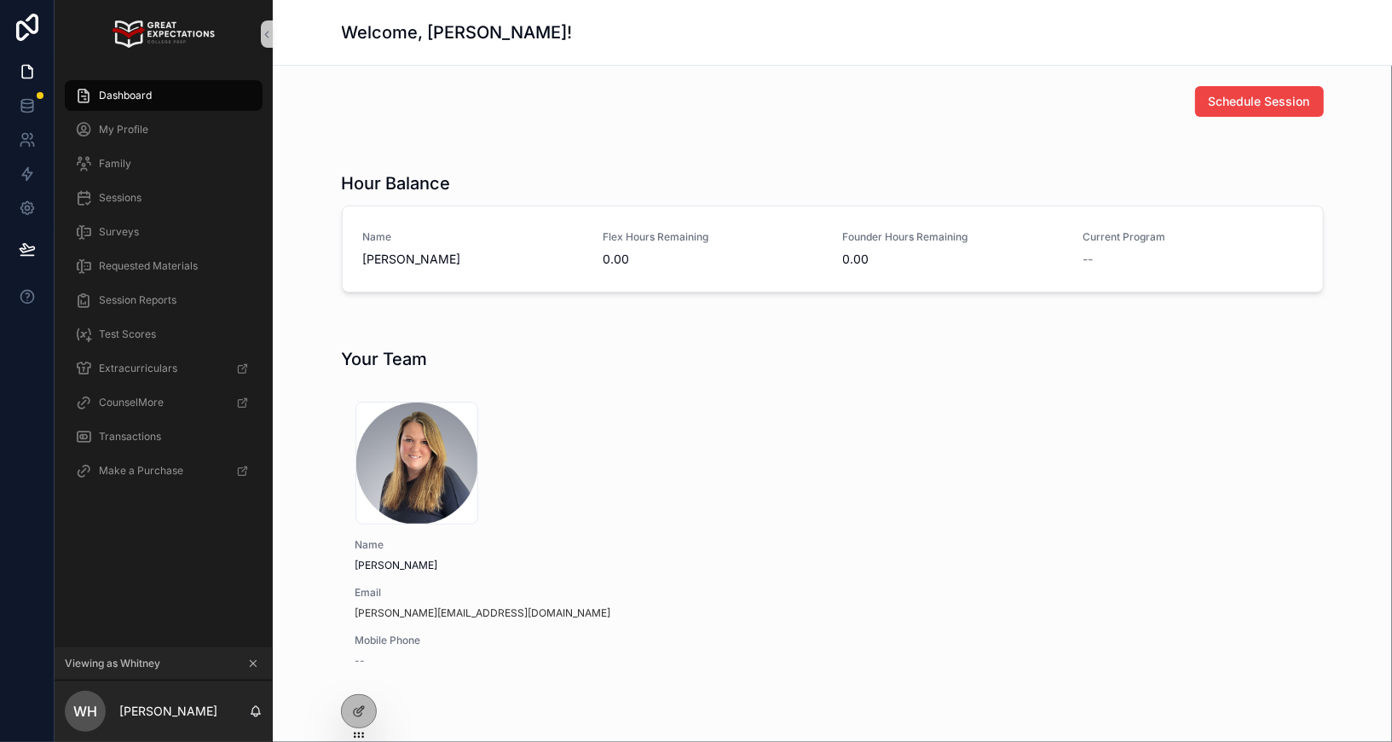
click at [473, 310] on div "Schedule Session Hour Balance Name Noah Bascue-Jimenez Flex Hours Remaining 0.0…" at bounding box center [832, 437] width 1119 height 742
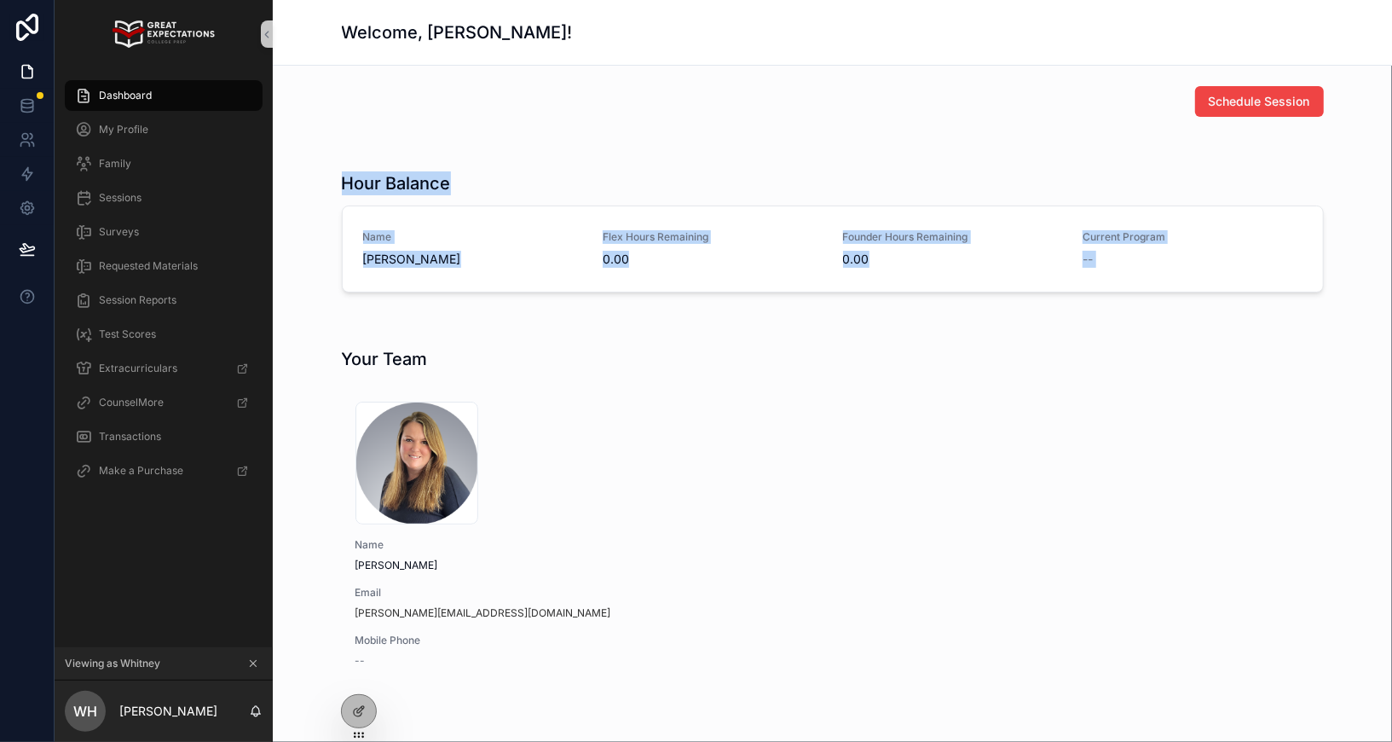
drag, startPoint x: 447, startPoint y: 308, endPoint x: 344, endPoint y: 180, distance: 163.8
click at [344, 180] on div "Schedule Session Hour Balance Name Noah Bascue-Jimenez Flex Hours Remaining 0.0…" at bounding box center [832, 437] width 1119 height 742
click at [344, 180] on h1 "Hour Balance" at bounding box center [396, 183] width 109 height 24
